Goal: Communication & Community: Answer question/provide support

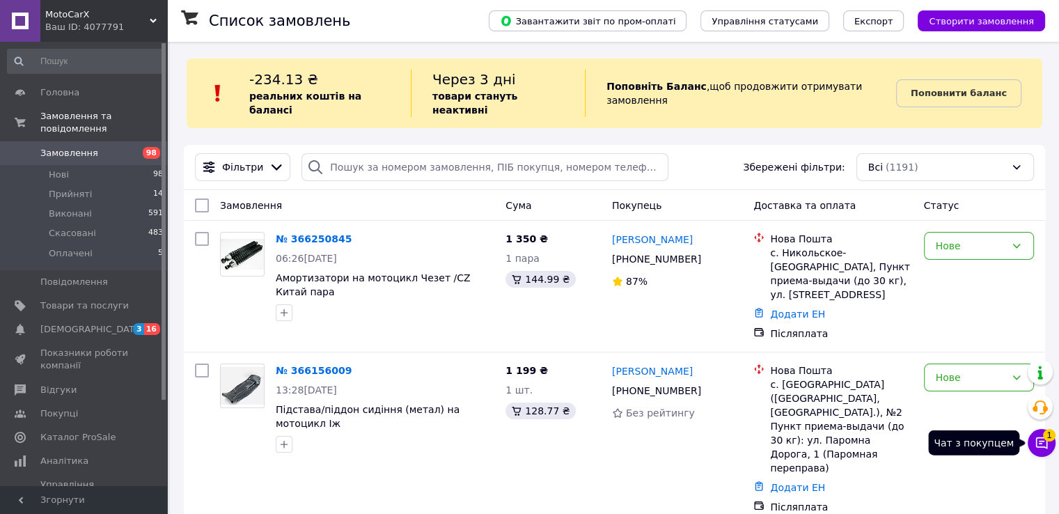
click at [1036, 447] on icon at bounding box center [1042, 443] width 14 height 14
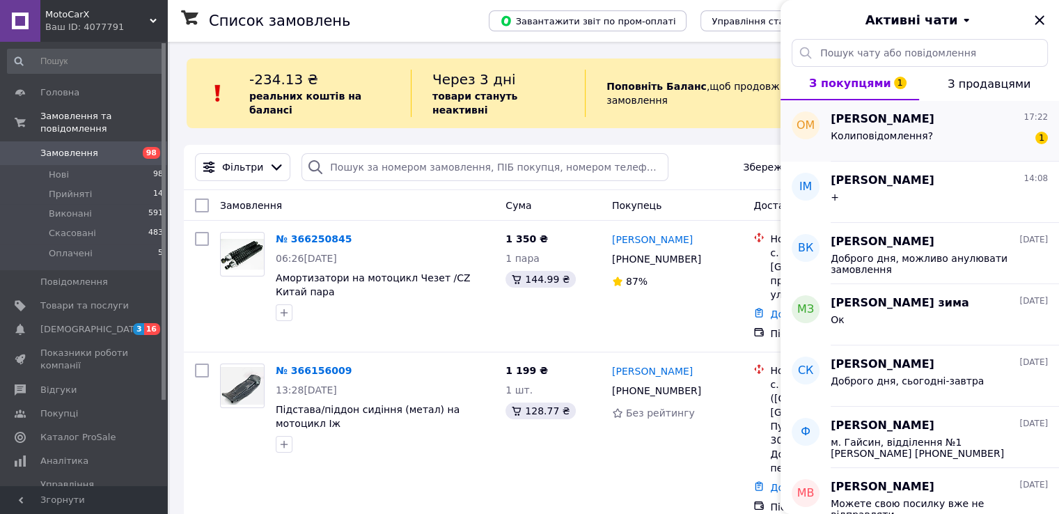
click at [872, 156] on div "[PERSON_NAME] 17:22 Колиповідомлення? 1" at bounding box center [945, 130] width 228 height 61
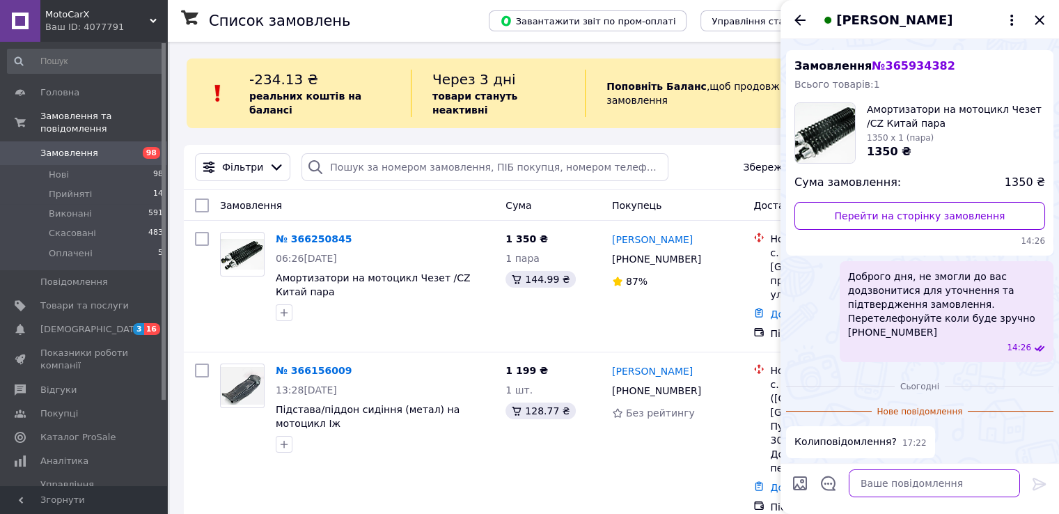
click at [893, 474] on textarea at bounding box center [934, 483] width 171 height 28
type textarea "Доброго"
click at [797, 22] on icon "Назад" at bounding box center [800, 20] width 11 height 10
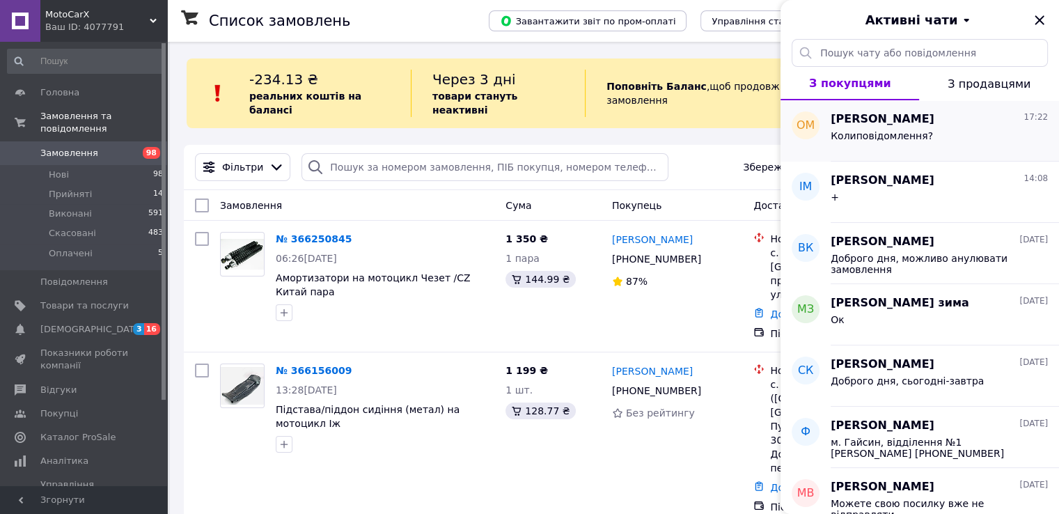
click at [870, 118] on span "[PERSON_NAME]" at bounding box center [883, 119] width 104 height 16
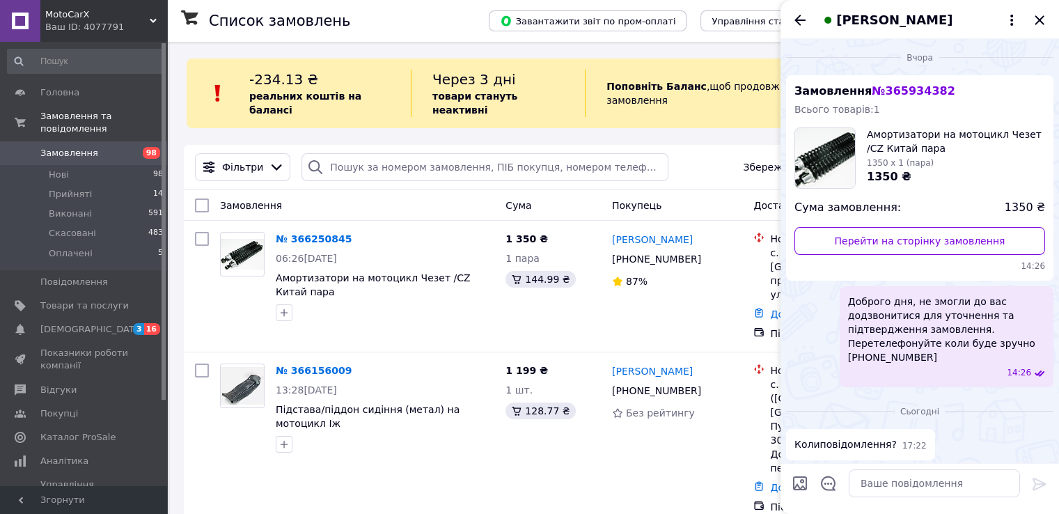
scroll to position [3, 0]
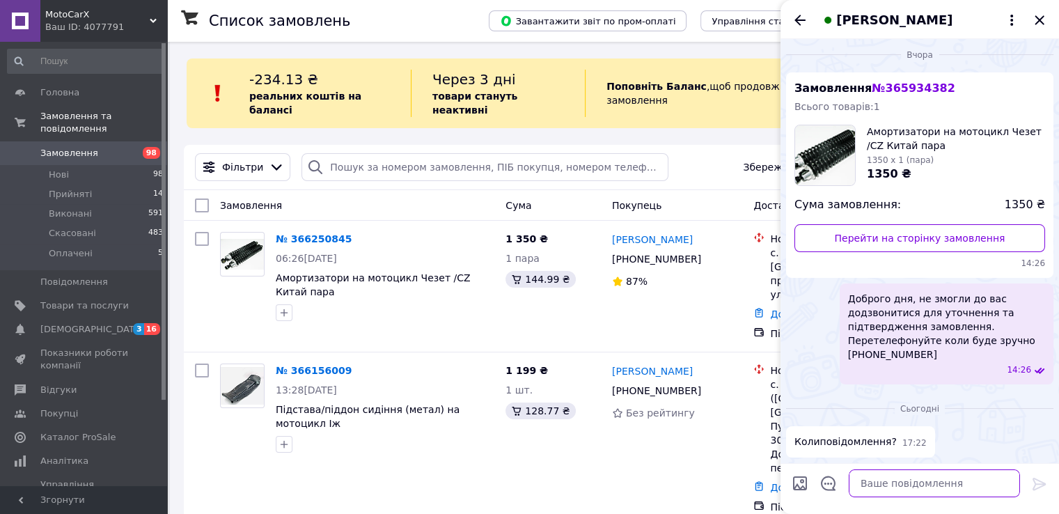
click at [900, 478] on textarea at bounding box center [934, 483] width 171 height 28
type textarea "Доброго вечора, яке повідомлення?"
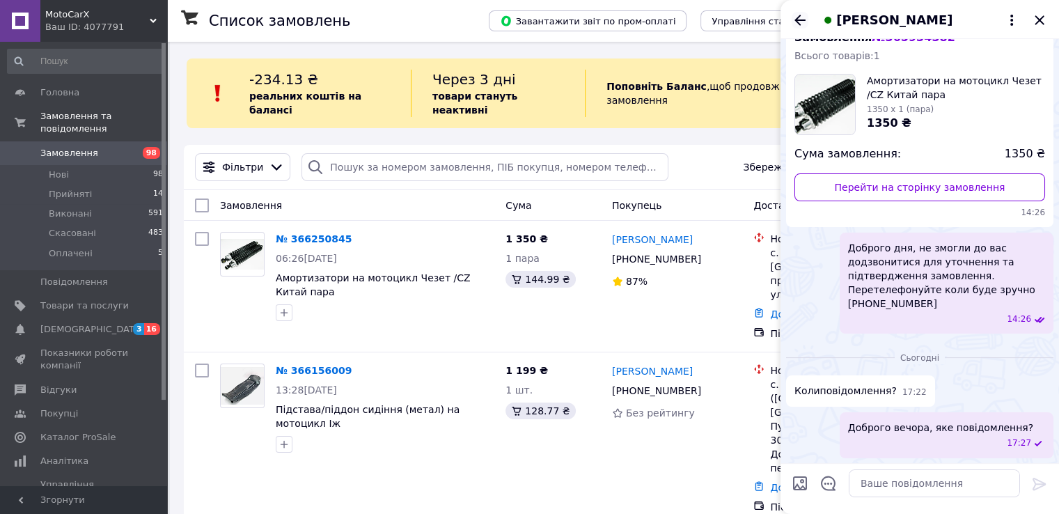
click at [799, 20] on icon "Назад" at bounding box center [800, 20] width 11 height 10
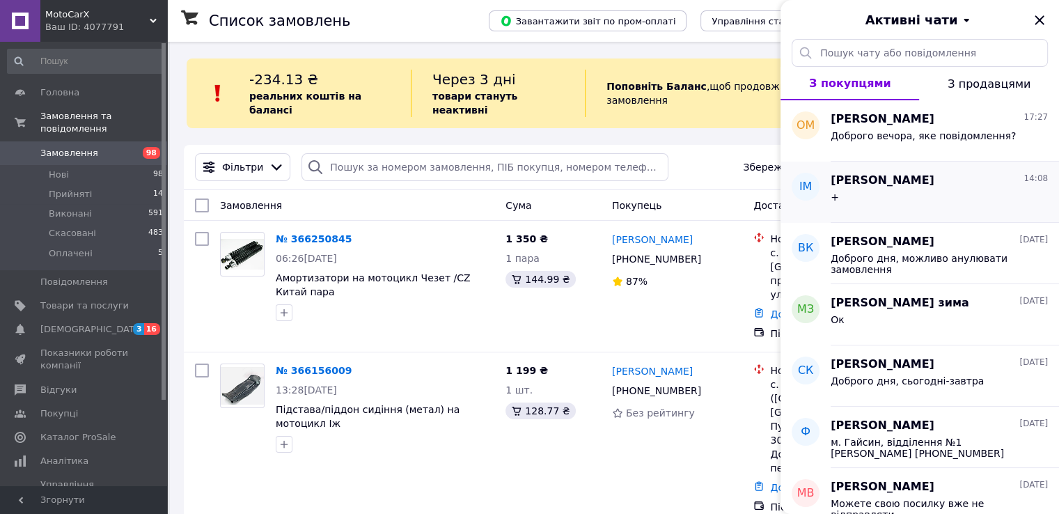
click at [866, 182] on span "[PERSON_NAME]" at bounding box center [883, 181] width 104 height 16
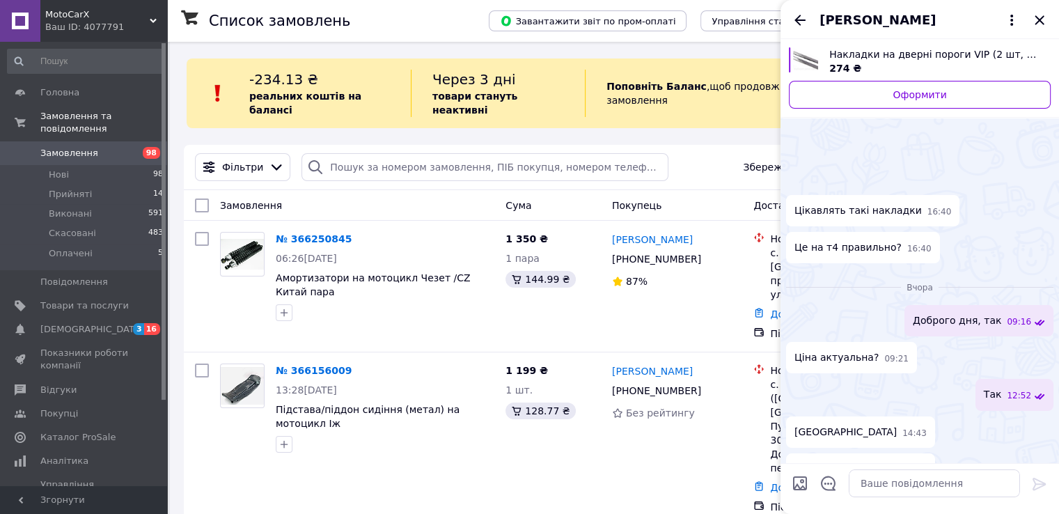
scroll to position [249, 0]
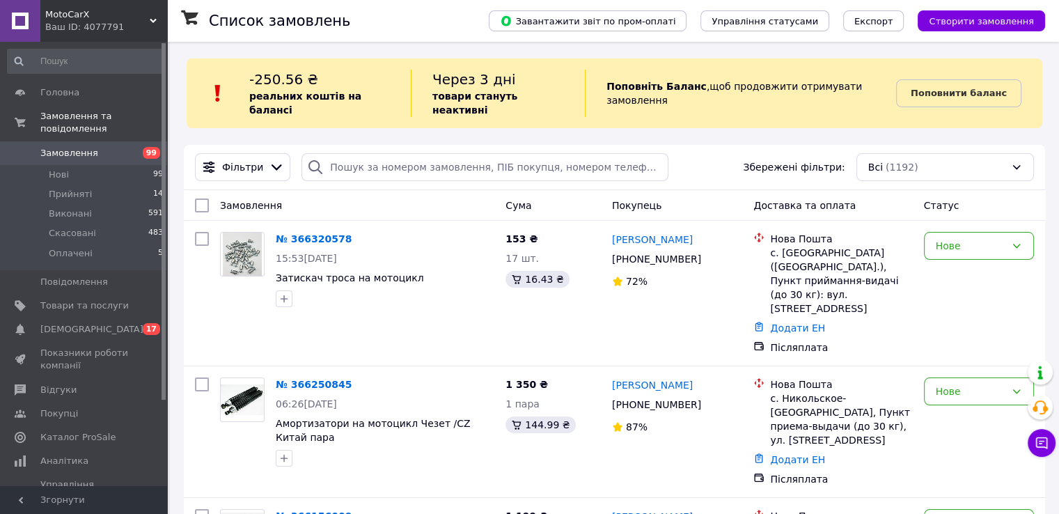
click at [1041, 440] on icon at bounding box center [1042, 443] width 14 height 14
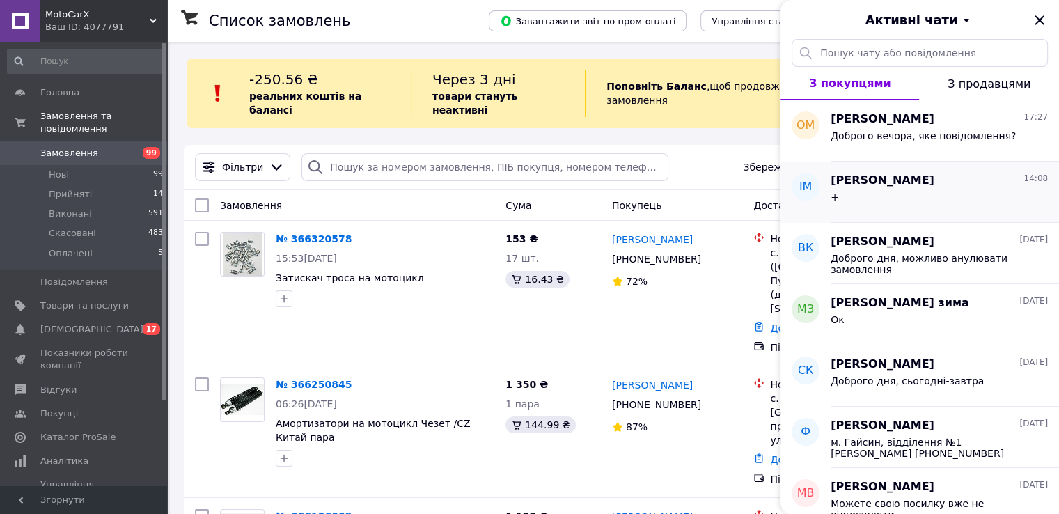
click at [961, 165] on div "Ігор Мельник 14:08 +" at bounding box center [945, 192] width 228 height 61
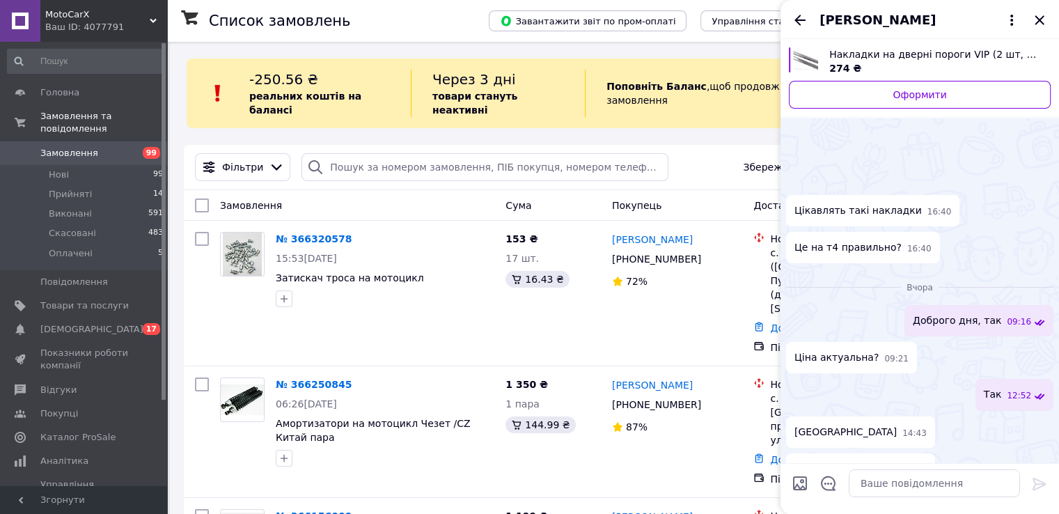
scroll to position [249, 0]
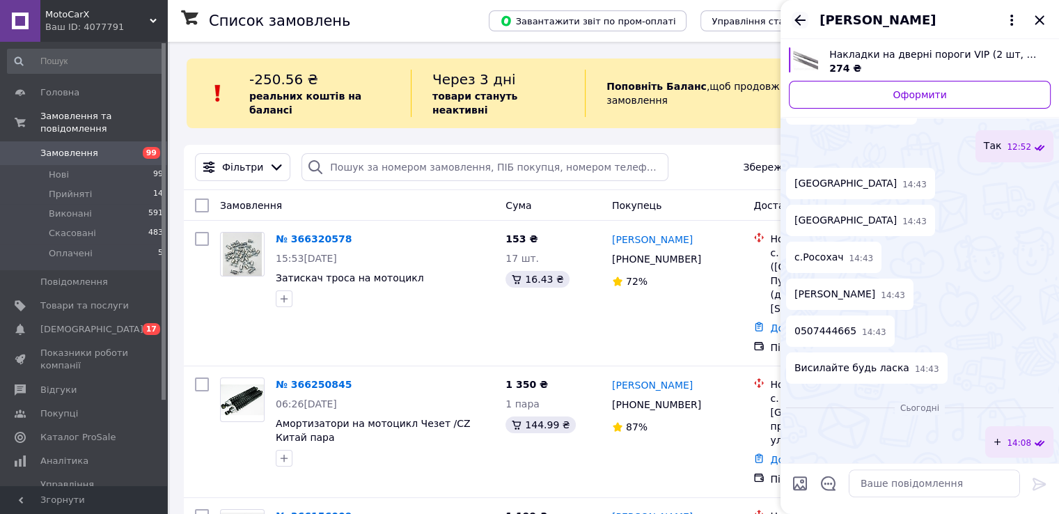
click at [799, 22] on icon "Назад" at bounding box center [800, 20] width 17 height 17
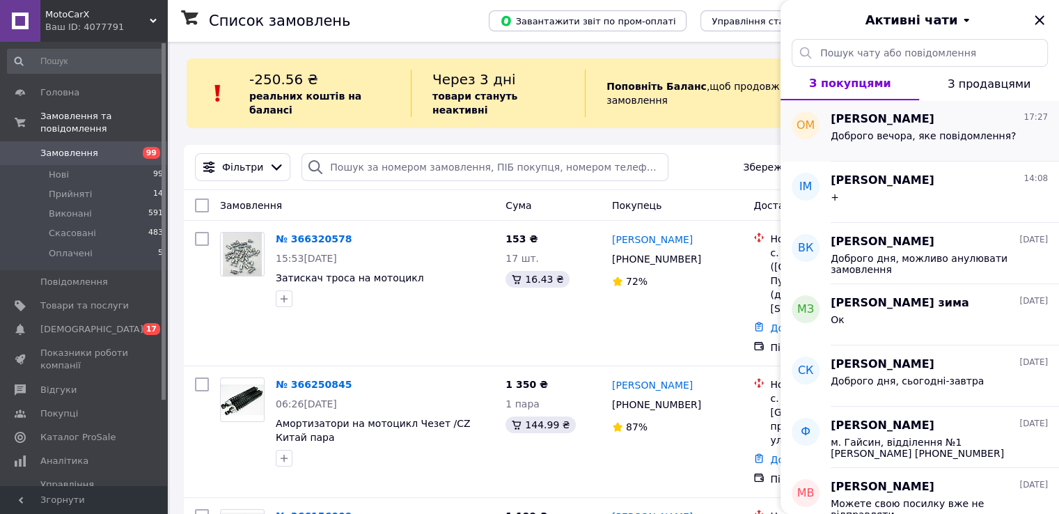
click at [889, 120] on span "[PERSON_NAME]" at bounding box center [883, 119] width 104 height 16
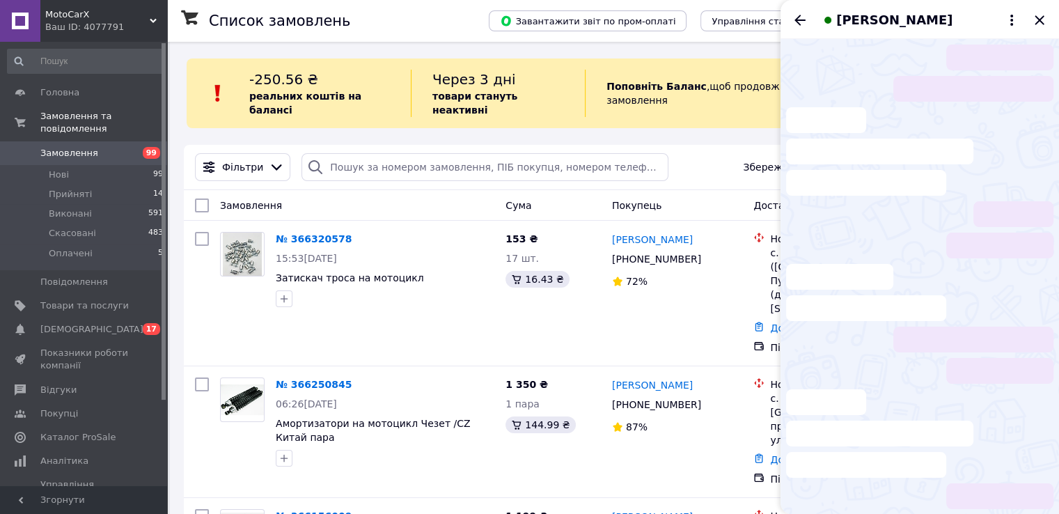
scroll to position [54, 0]
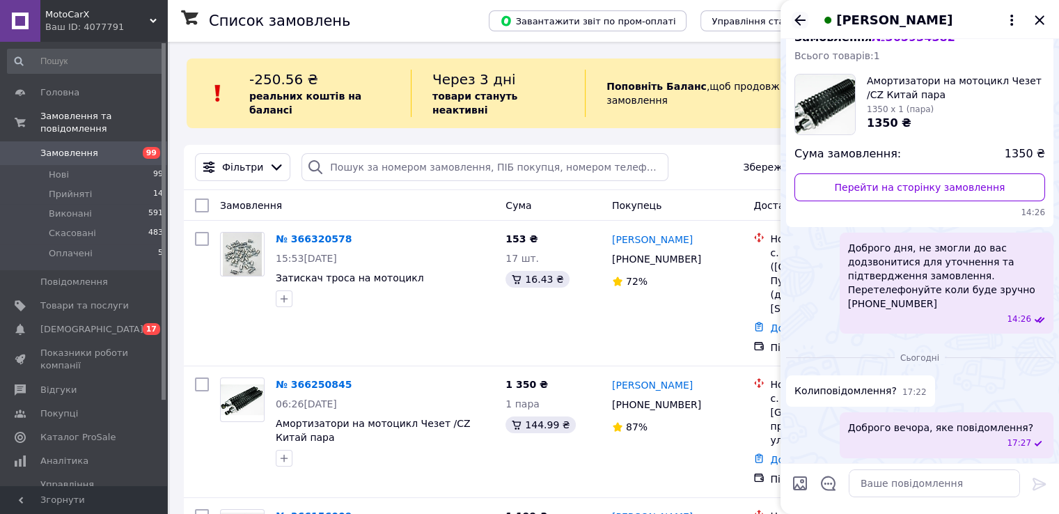
click at [804, 17] on icon "Назад" at bounding box center [800, 20] width 17 height 17
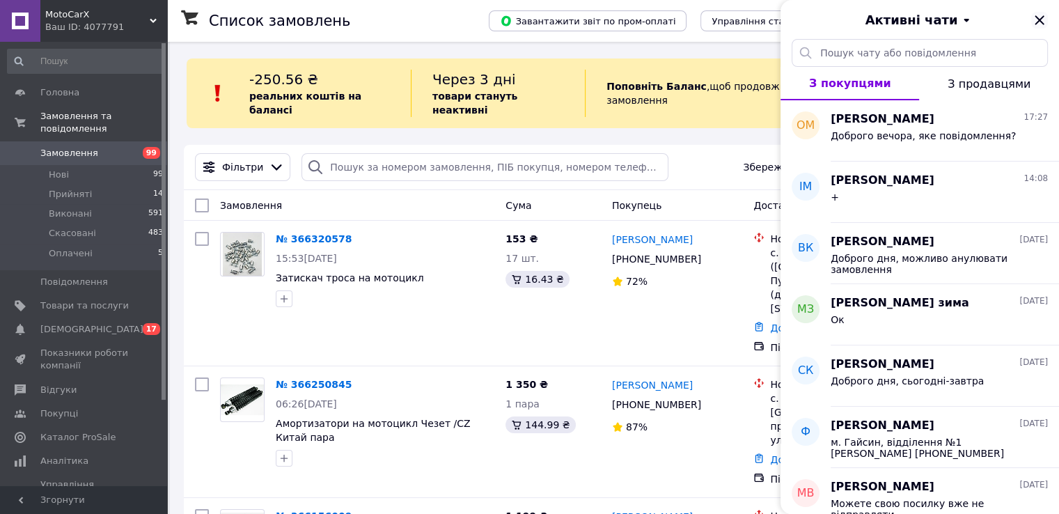
click at [1042, 17] on icon "Закрити" at bounding box center [1039, 20] width 17 height 17
